Goal: Check status

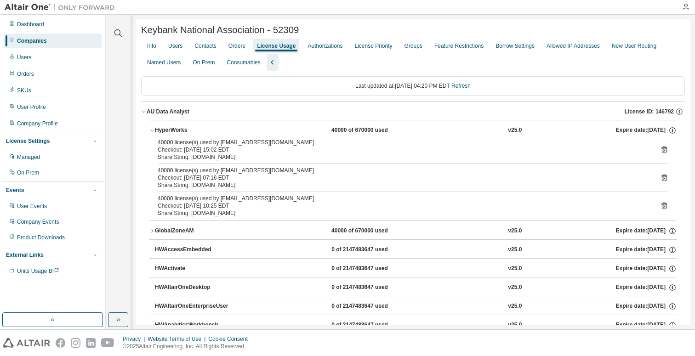
click at [148, 112] on div "AU Data Analyst" at bounding box center [168, 111] width 43 height 7
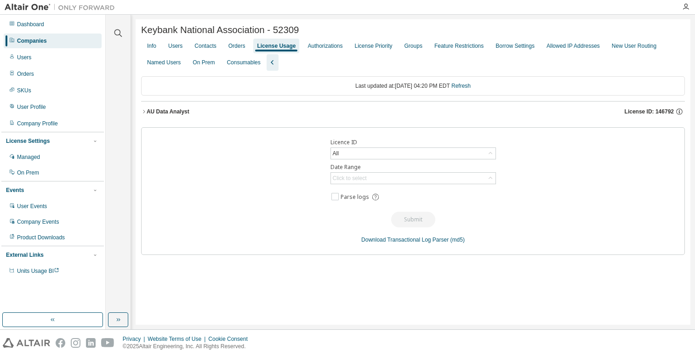
click at [148, 112] on div "AU Data Analyst" at bounding box center [168, 111] width 43 height 7
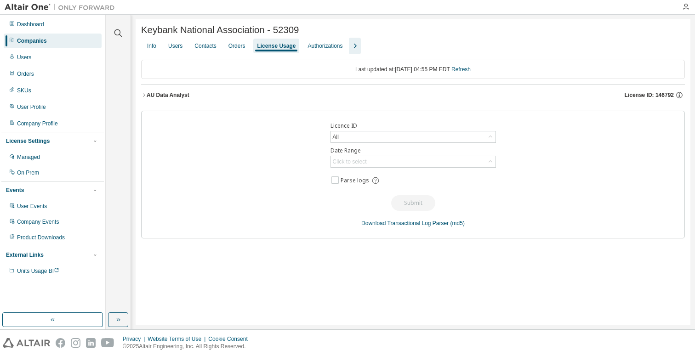
click at [147, 94] on div "AU Data Analyst" at bounding box center [168, 94] width 43 height 7
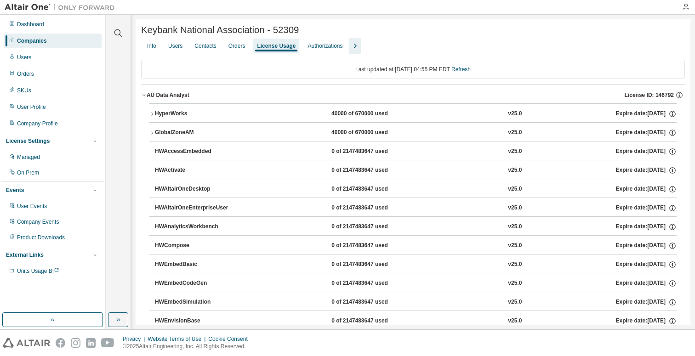
click at [151, 134] on icon "button" at bounding box center [152, 133] width 6 height 6
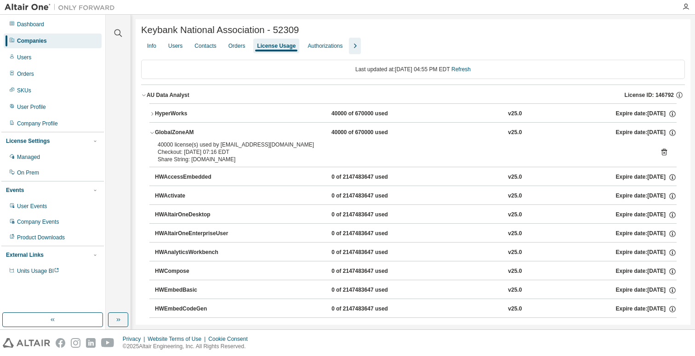
click at [151, 110] on button "HyperWorks 40000 of 670000 used v25.0 Expire date: [DATE]" at bounding box center [412, 114] width 527 height 20
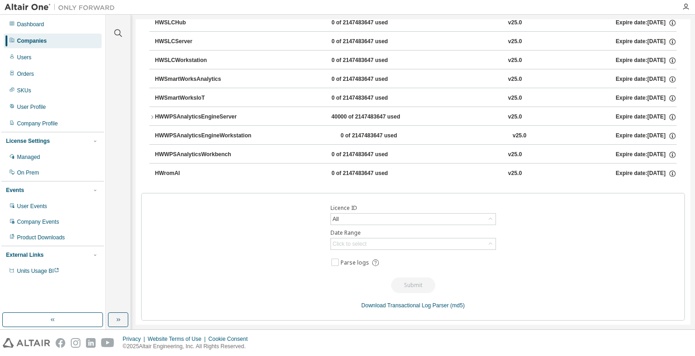
scroll to position [823, 0]
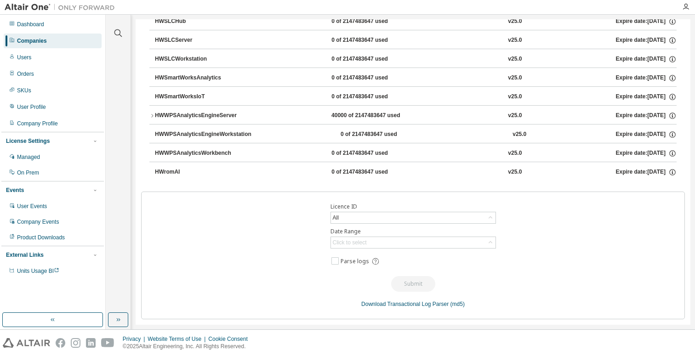
click at [152, 116] on icon "button" at bounding box center [152, 116] width 6 height 6
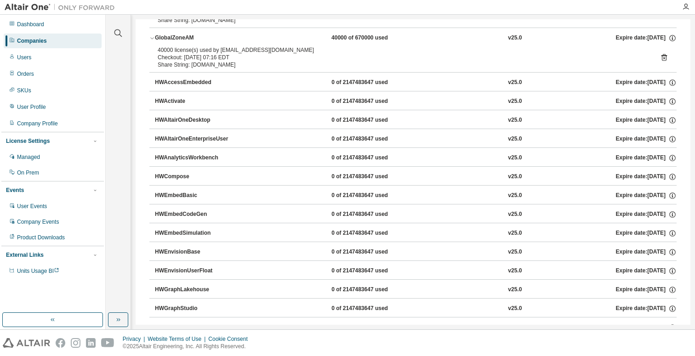
scroll to position [0, 0]
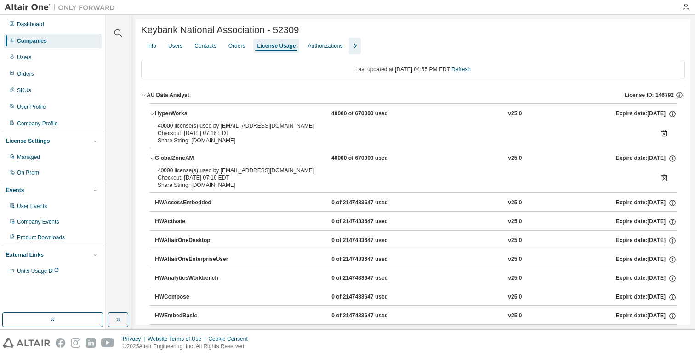
click at [152, 157] on icon "button" at bounding box center [152, 159] width 6 height 6
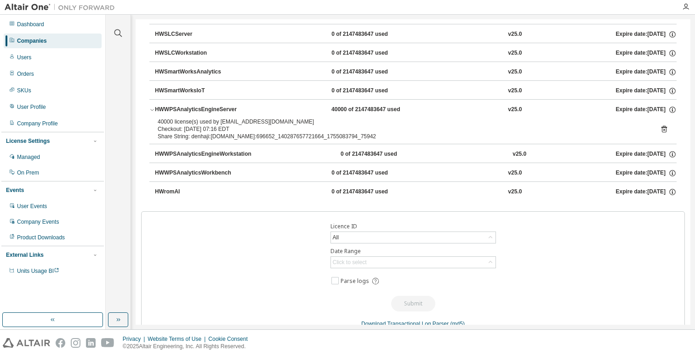
scroll to position [801, 0]
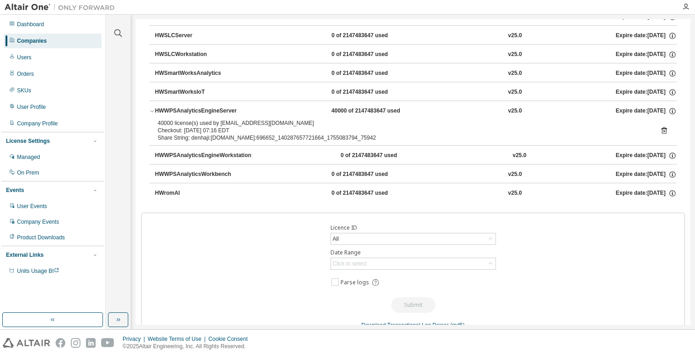
click at [182, 112] on div "HWWPSAnalyticsEngineServer" at bounding box center [196, 111] width 83 height 8
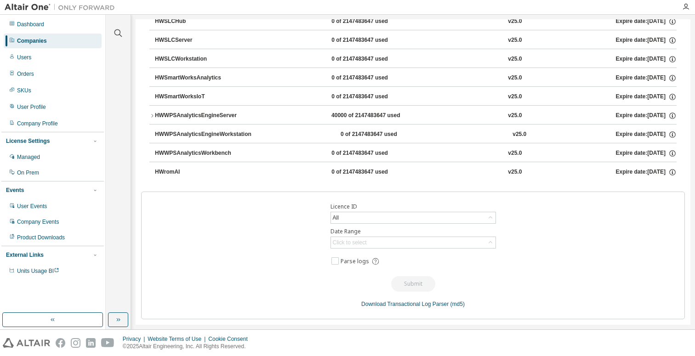
click at [182, 112] on div "HWWPSAnalyticsEngineServer" at bounding box center [196, 116] width 83 height 8
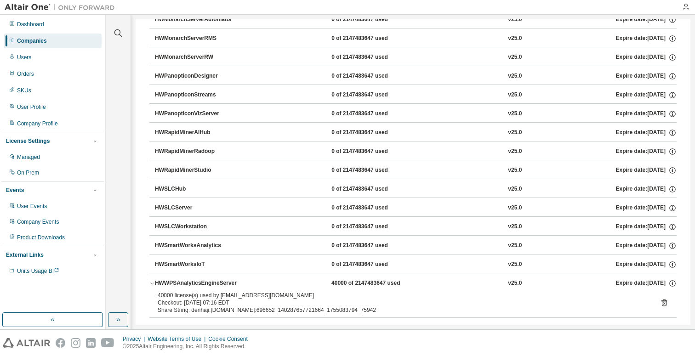
scroll to position [629, 0]
click at [154, 210] on div "HWSLCServer 0 of 2147483647 used v25.0 Expire date: 2025-10-08" at bounding box center [412, 206] width 527 height 19
click at [183, 206] on div "HWSLCServer" at bounding box center [196, 208] width 83 height 8
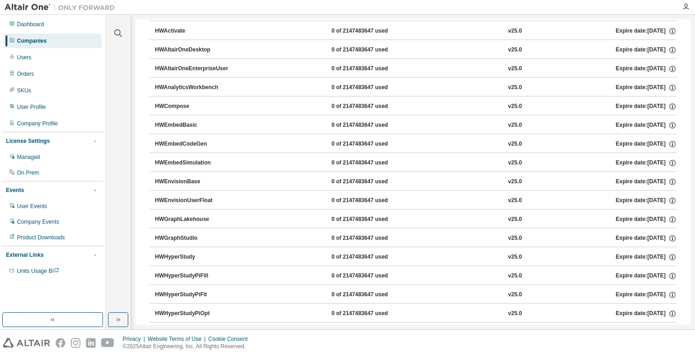
scroll to position [0, 0]
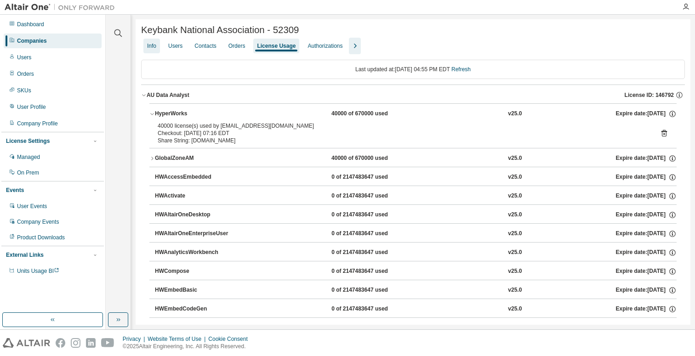
click at [152, 49] on div "Info" at bounding box center [151, 45] width 9 height 7
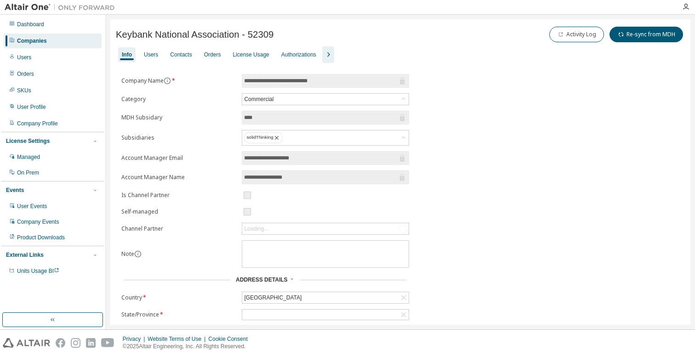
scroll to position [110, 0]
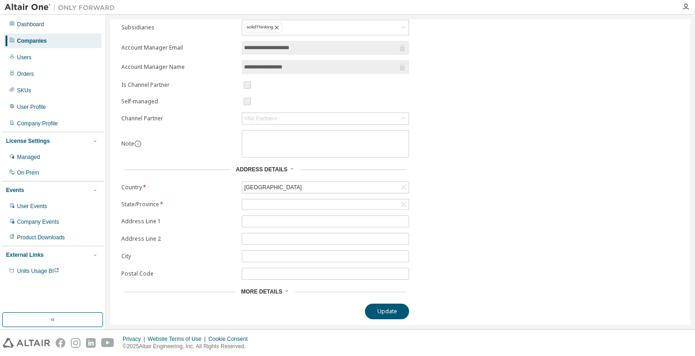
click at [276, 292] on span "More Details" at bounding box center [261, 292] width 41 height 6
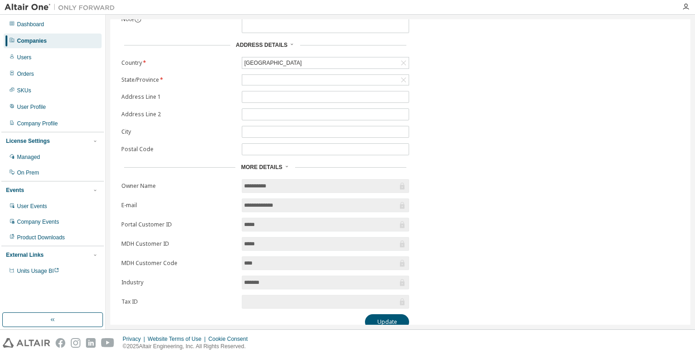
scroll to position [245, 0]
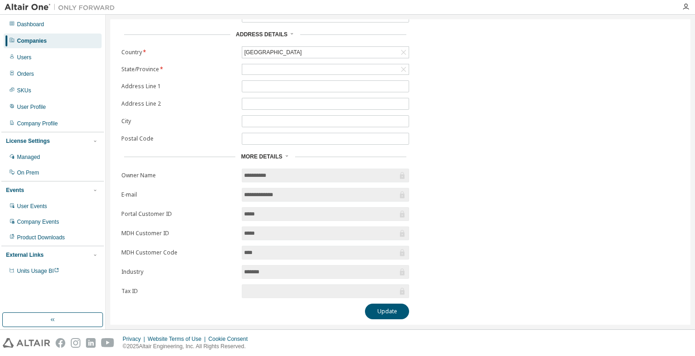
click at [262, 232] on input "*****" at bounding box center [321, 233] width 154 height 9
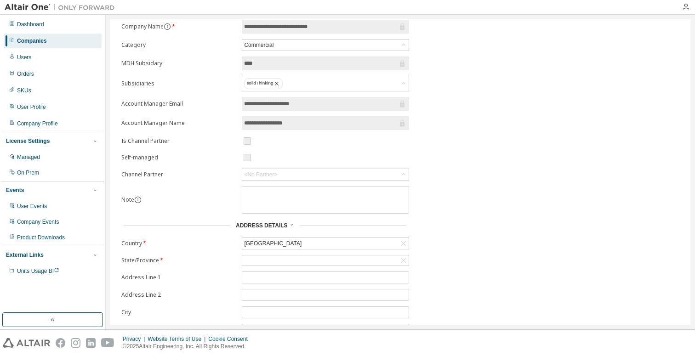
scroll to position [0, 0]
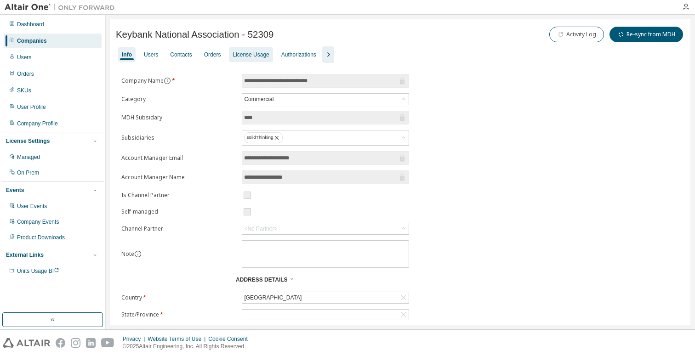
click at [250, 56] on div "License Usage" at bounding box center [251, 54] width 36 height 7
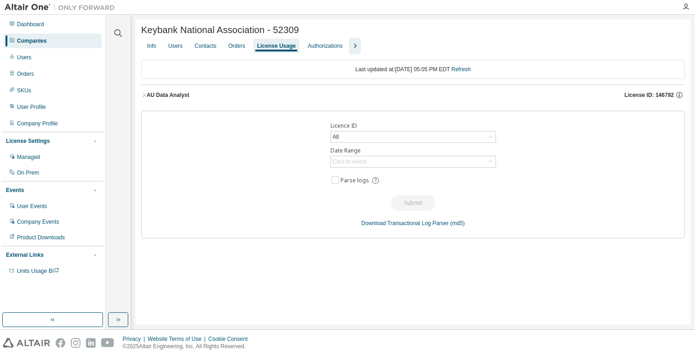
click at [144, 97] on icon "button" at bounding box center [144, 95] width 6 height 6
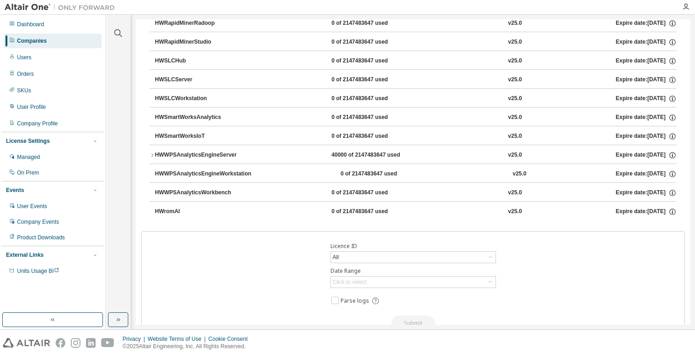
scroll to position [771, 0]
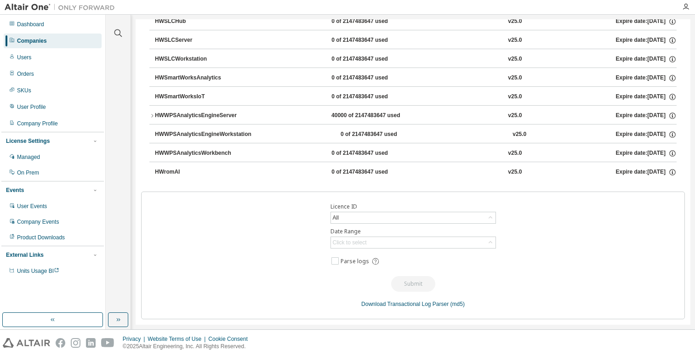
click at [212, 117] on div "HWWPSAnalyticsEngineServer" at bounding box center [196, 116] width 83 height 8
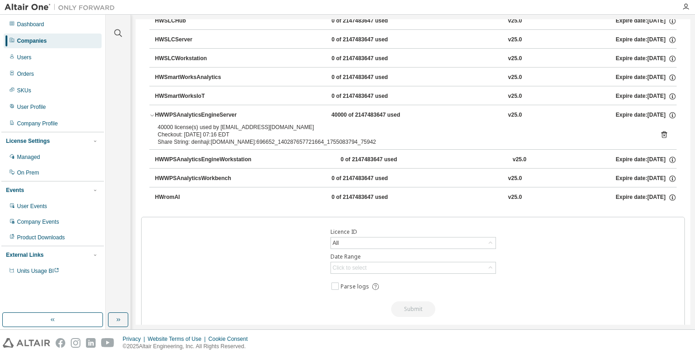
click at [234, 267] on div "Licence ID All Date Range Click to select Parse logs Submit Download Transactio…" at bounding box center [413, 281] width 544 height 128
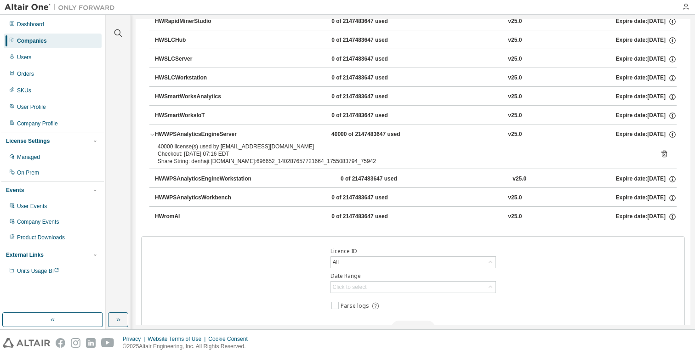
scroll to position [742, 0]
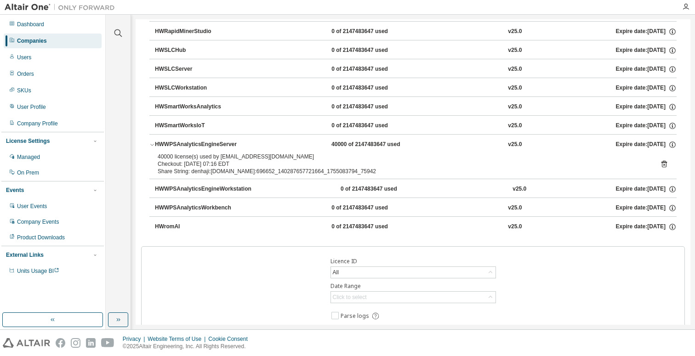
click at [595, 260] on div "Licence ID All Date Range Click to select Parse logs Submit Download Transactio…" at bounding box center [413, 310] width 544 height 128
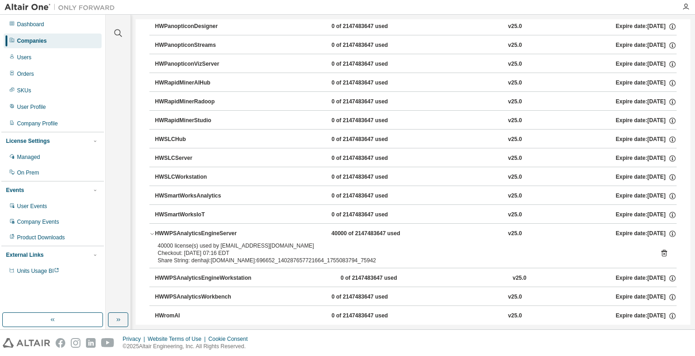
scroll to position [797, 0]
